Goal: Task Accomplishment & Management: Manage account settings

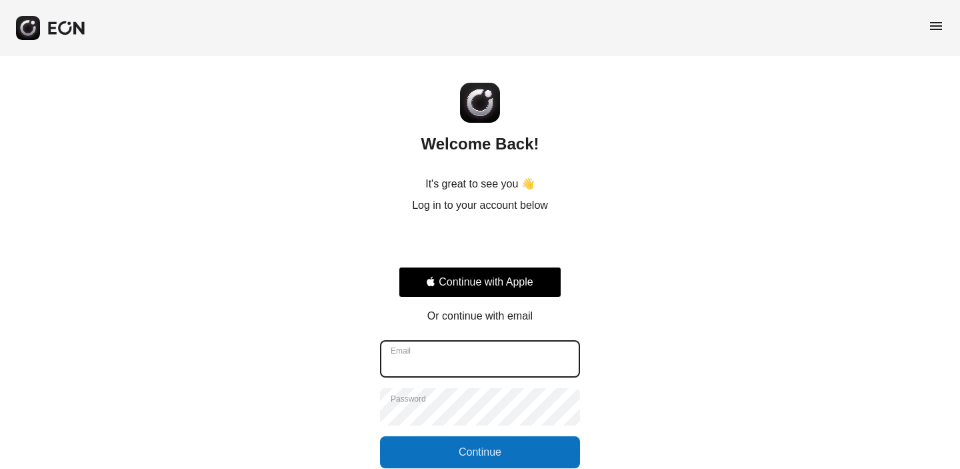
click at [453, 352] on input "Email" at bounding box center [480, 358] width 200 height 37
type input "**********"
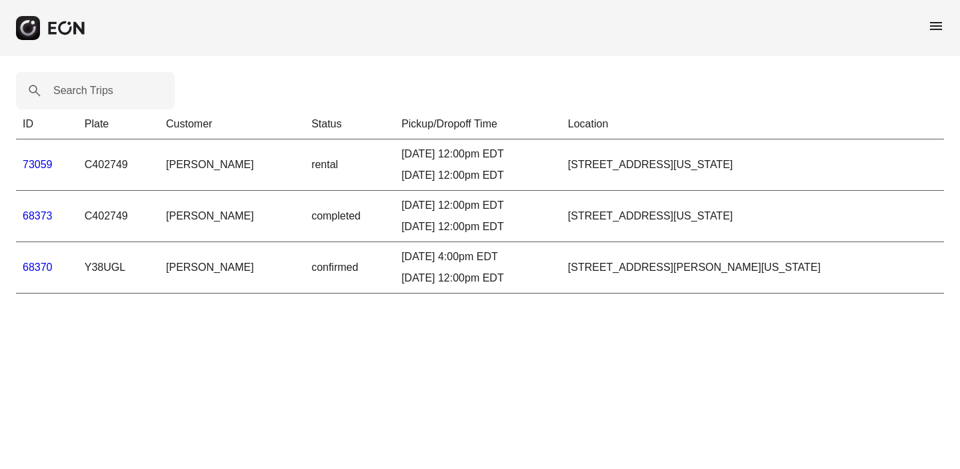
click at [43, 266] on link "68370" at bounding box center [38, 266] width 30 height 11
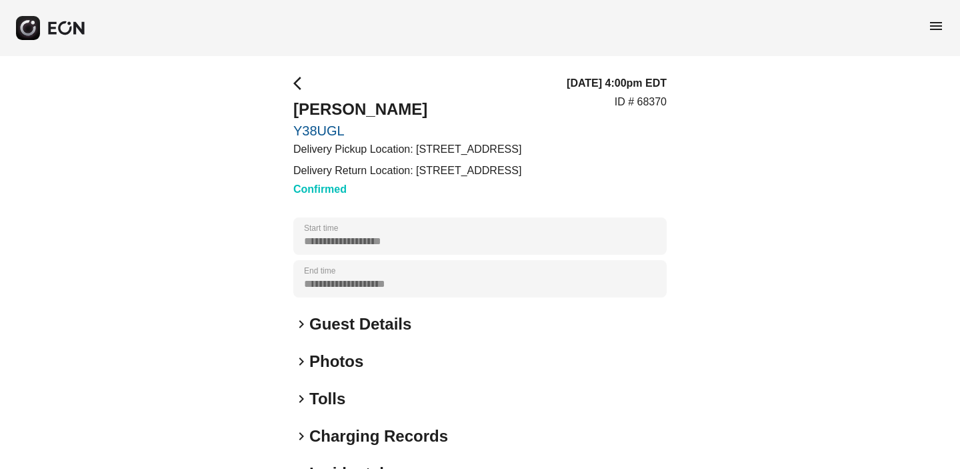
click at [329, 127] on link "Y38UGL" at bounding box center [407, 131] width 228 height 16
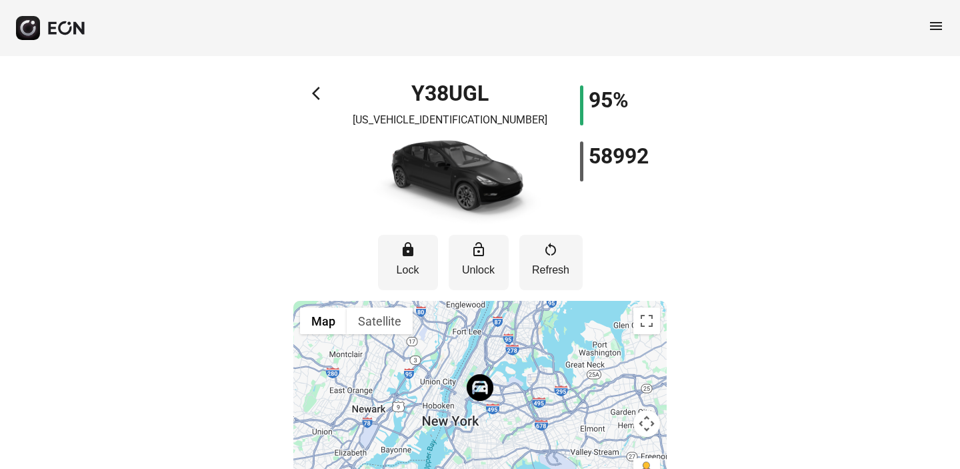
click at [316, 92] on span "arrow_back_ios" at bounding box center [320, 93] width 16 height 16
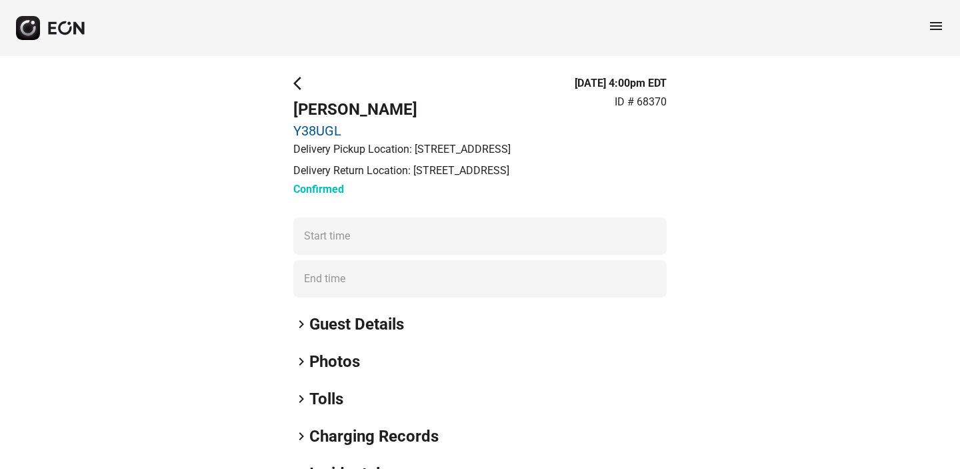
type time "**********"
click at [296, 83] on span "arrow_back_ios" at bounding box center [301, 83] width 16 height 16
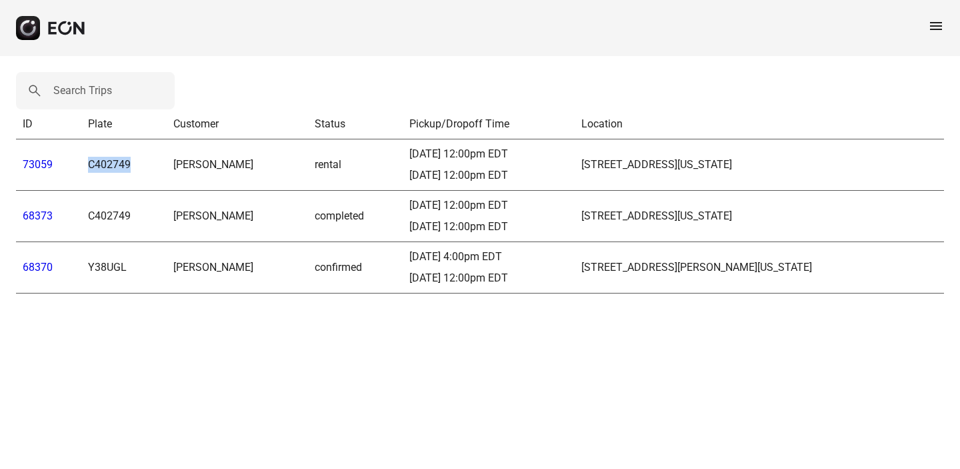
drag, startPoint x: 132, startPoint y: 166, endPoint x: 93, endPoint y: 164, distance: 39.4
click at [85, 165] on td "C402749" at bounding box center [123, 164] width 85 height 51
click at [89, 164] on td "C402749" at bounding box center [123, 164] width 85 height 51
drag, startPoint x: 109, startPoint y: 165, endPoint x: 81, endPoint y: 165, distance: 28.0
click at [81, 165] on td "C402749" at bounding box center [123, 164] width 85 height 51
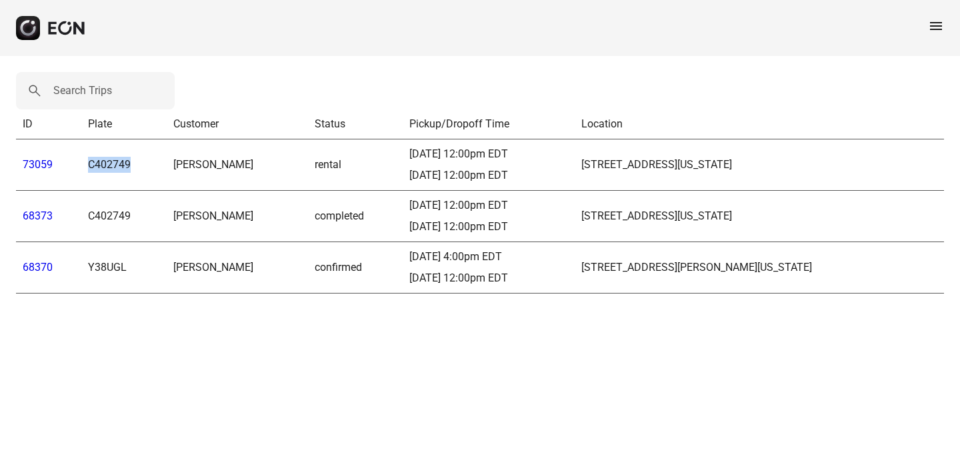
copy td "C402749"
